Goal: Transaction & Acquisition: Purchase product/service

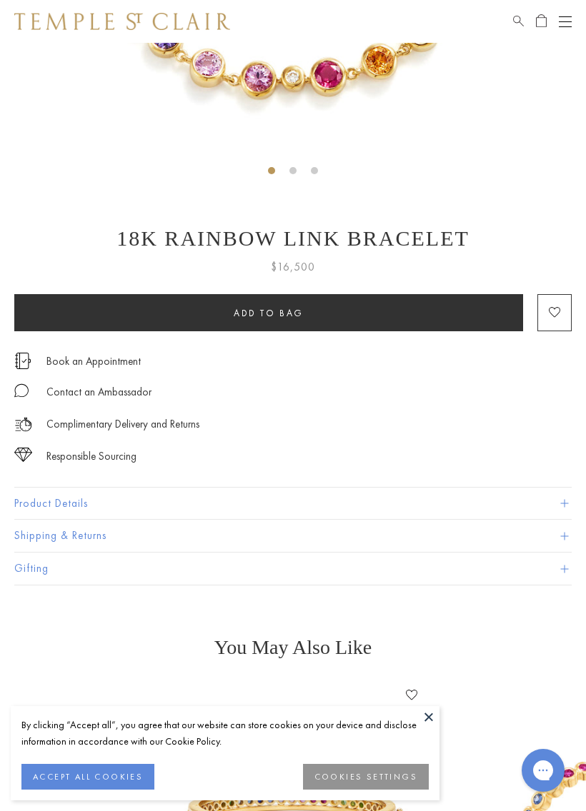
scroll to position [453, 0]
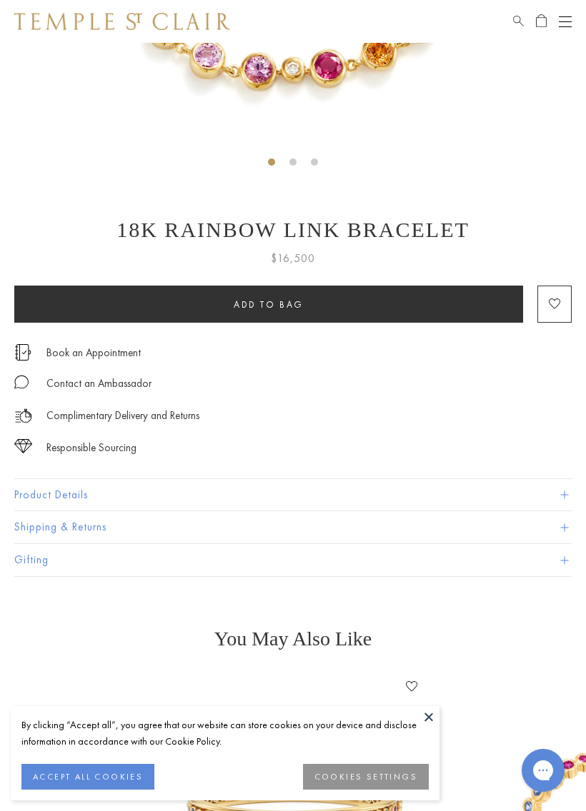
click at [508, 491] on button "Product Details" at bounding box center [292, 495] width 557 height 32
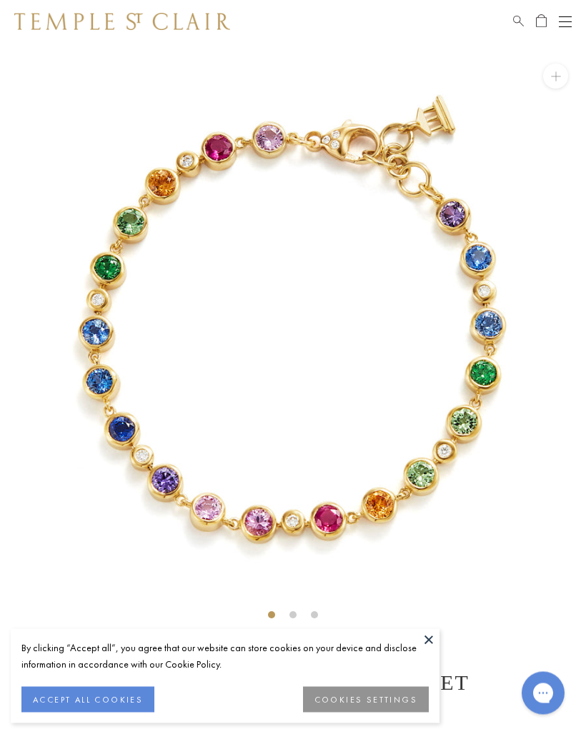
scroll to position [0, 0]
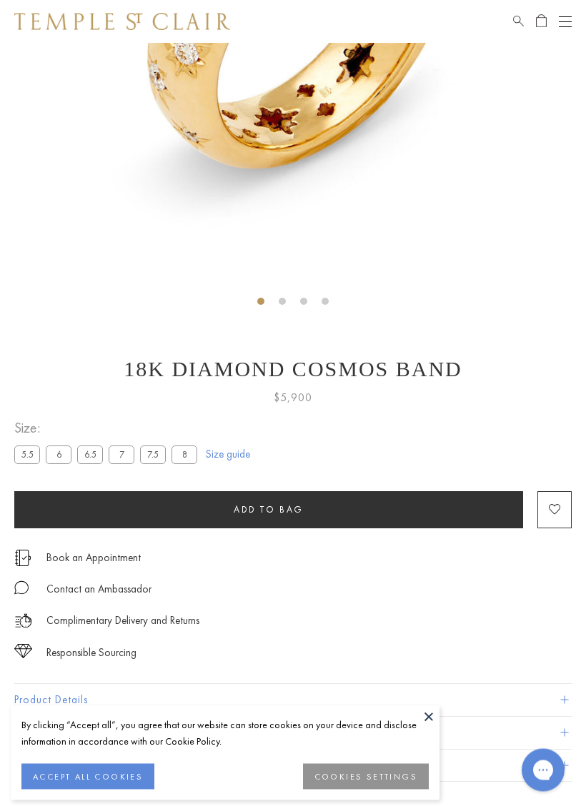
scroll to position [314, 0]
click at [154, 456] on label "7.5" at bounding box center [153, 455] width 26 height 18
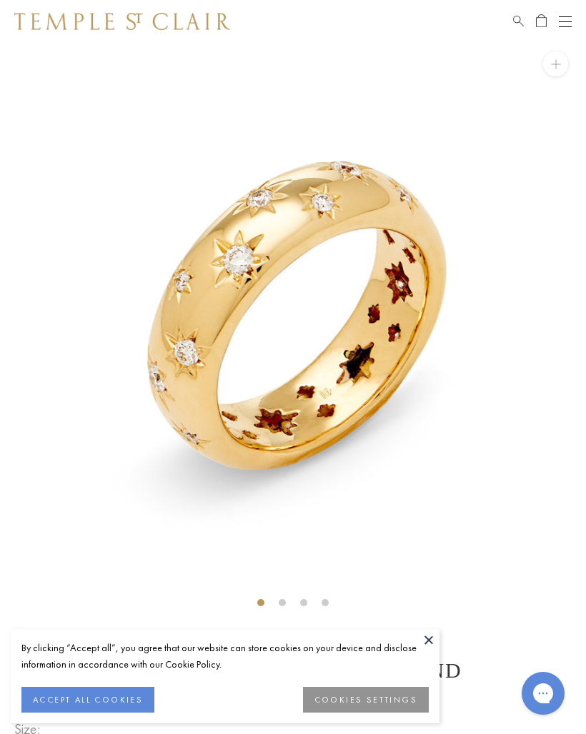
scroll to position [11, 0]
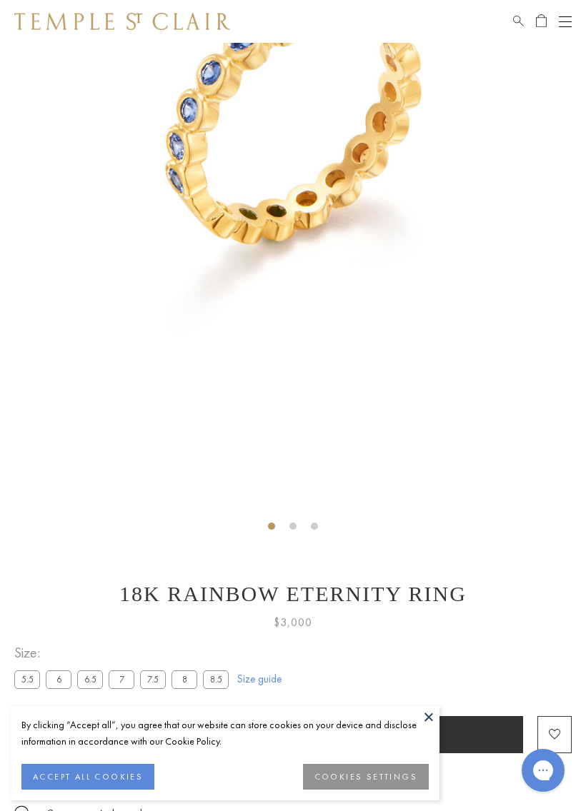
scroll to position [272, 0]
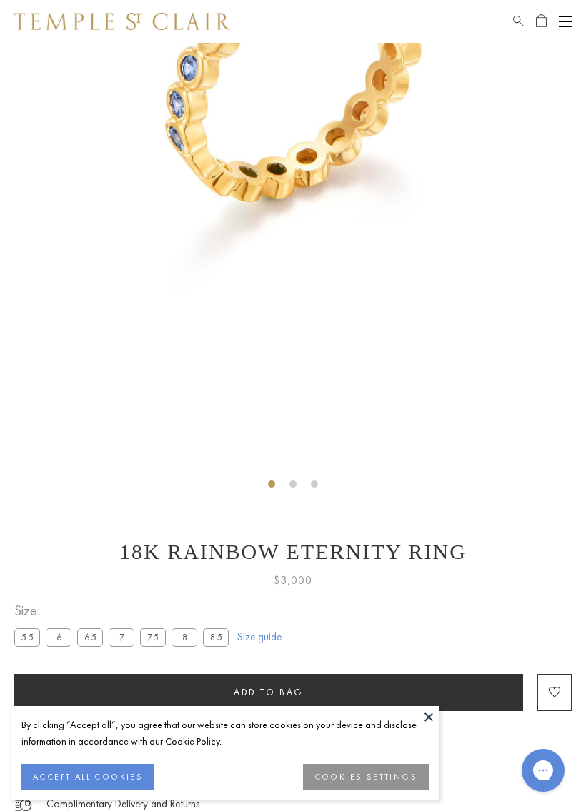
click at [157, 641] on label "7.5" at bounding box center [153, 637] width 26 height 18
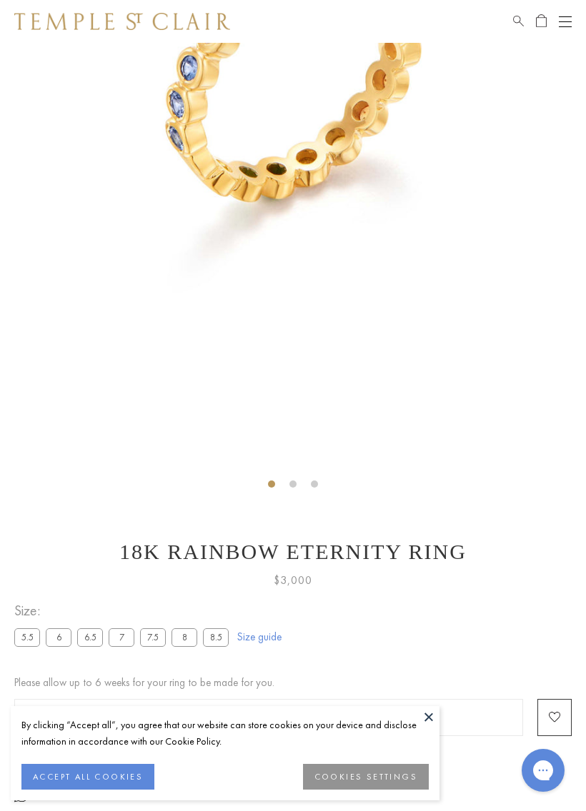
scroll to position [99, 0]
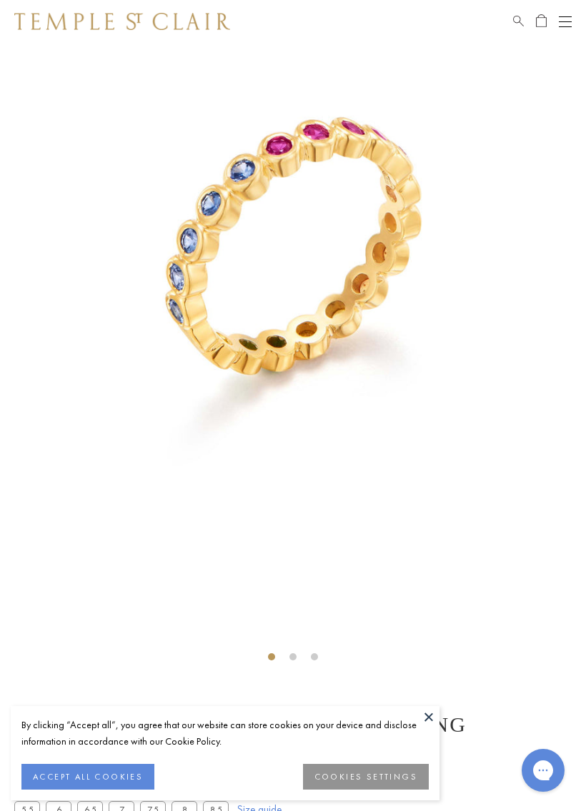
click at [67, 21] on img at bounding box center [122, 21] width 216 height 17
